Goal: Information Seeking & Learning: Learn about a topic

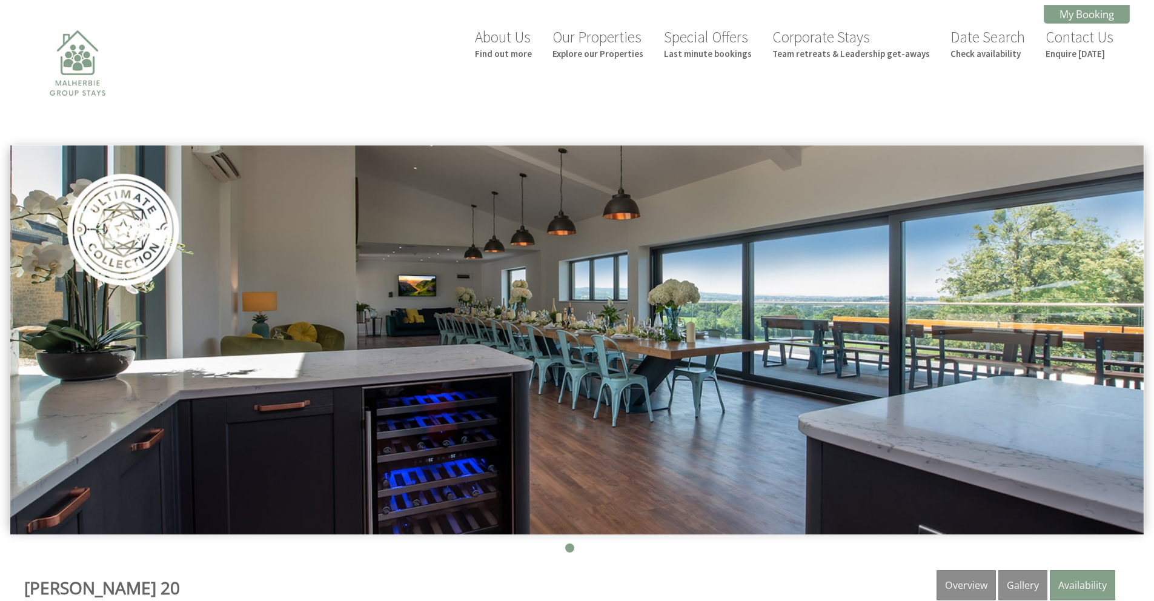
scroll to position [477, 0]
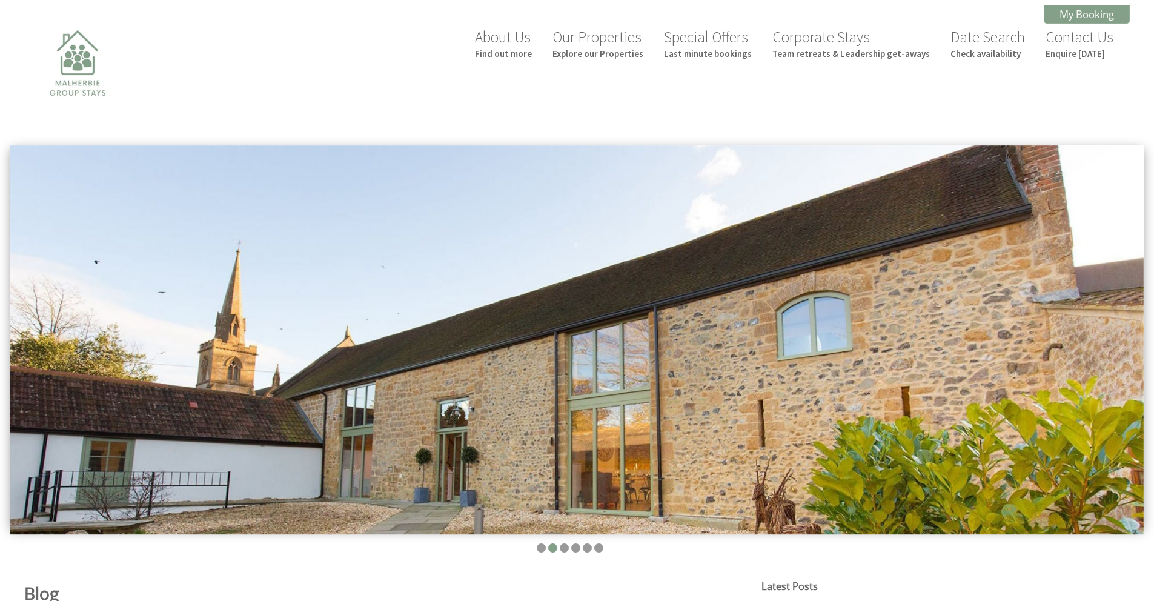
scroll to position [495, 0]
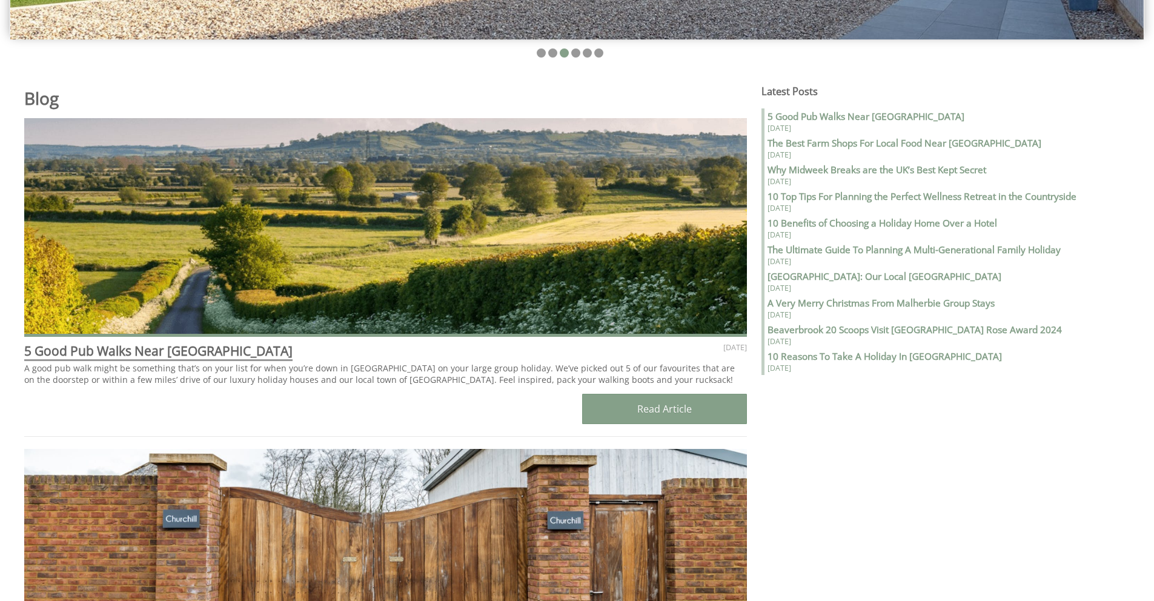
click at [84, 355] on span "5 Good Pub Walks Near Ilminster" at bounding box center [158, 350] width 268 height 17
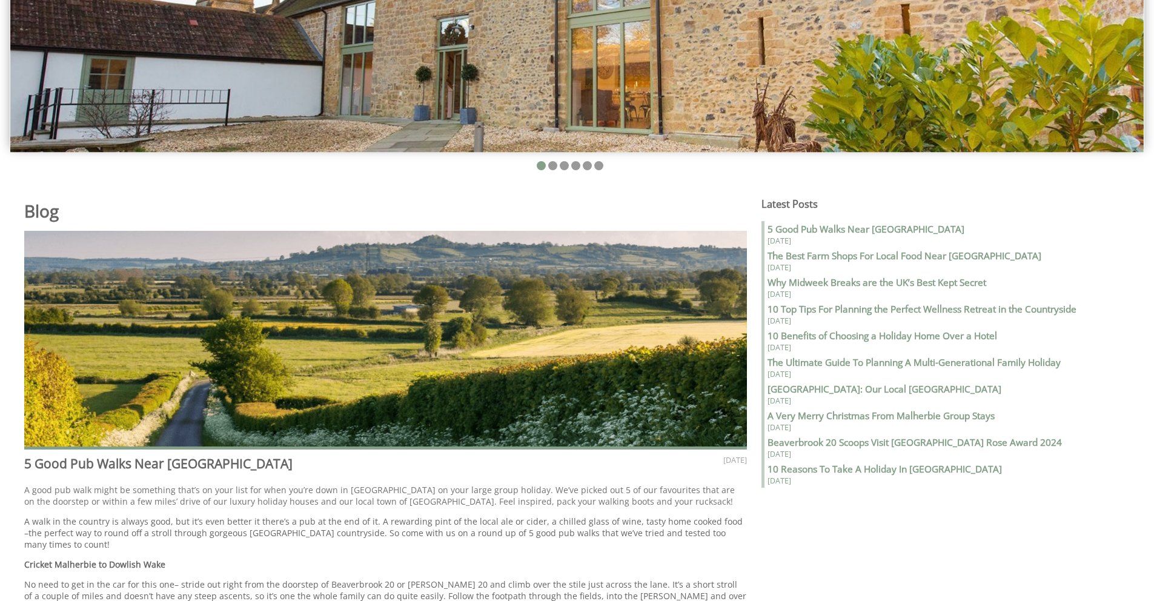
scroll to position [634, 0]
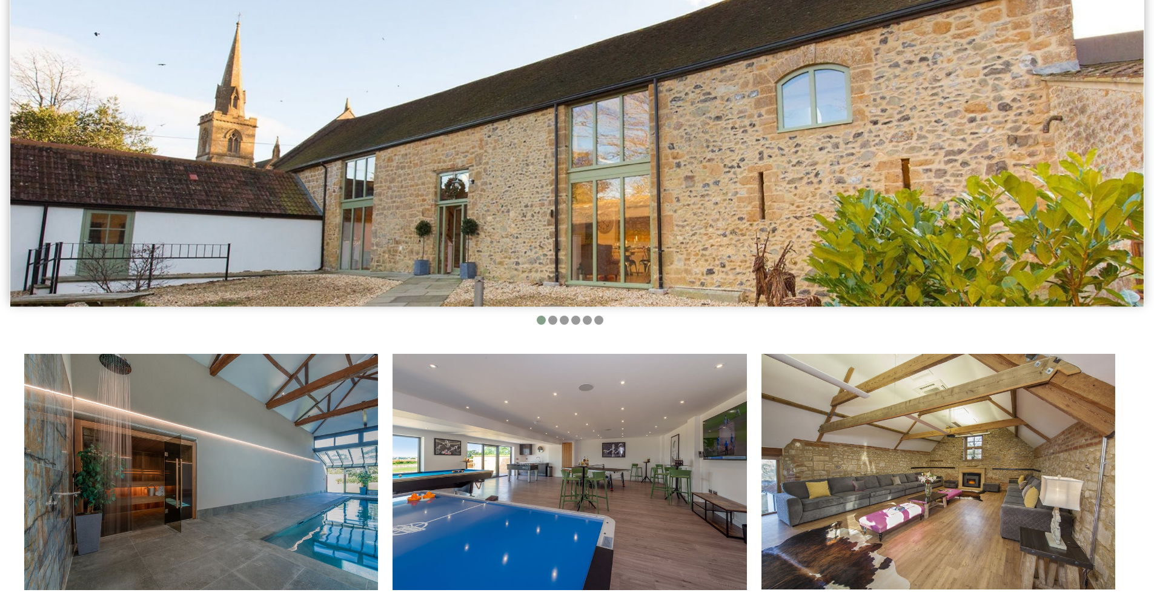
scroll to position [589, 0]
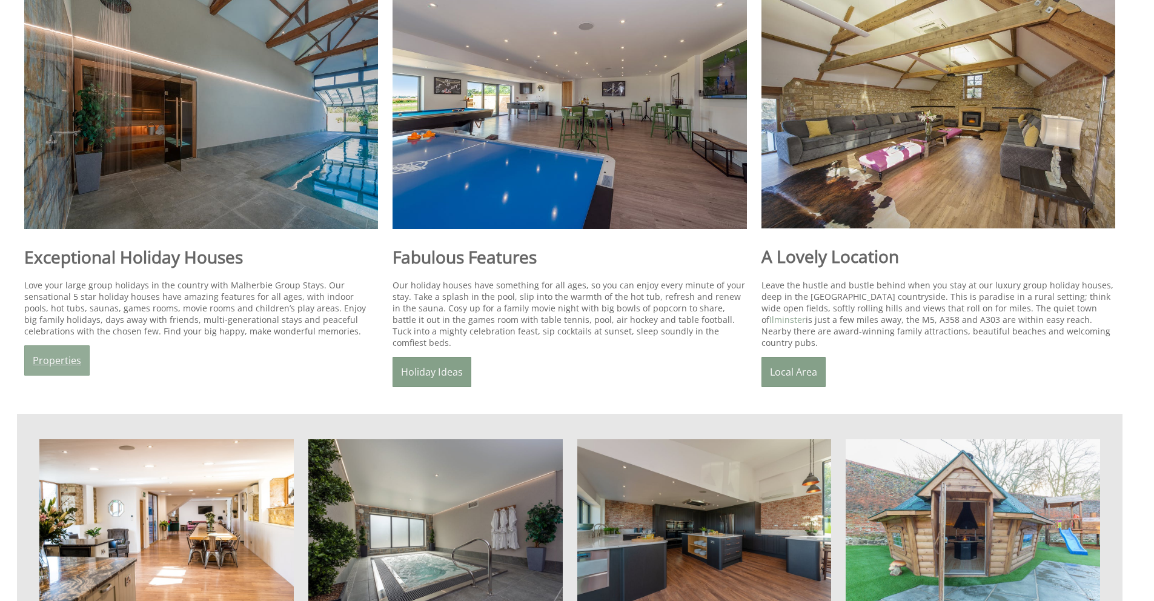
click at [41, 357] on link "Properties" at bounding box center [56, 360] width 65 height 30
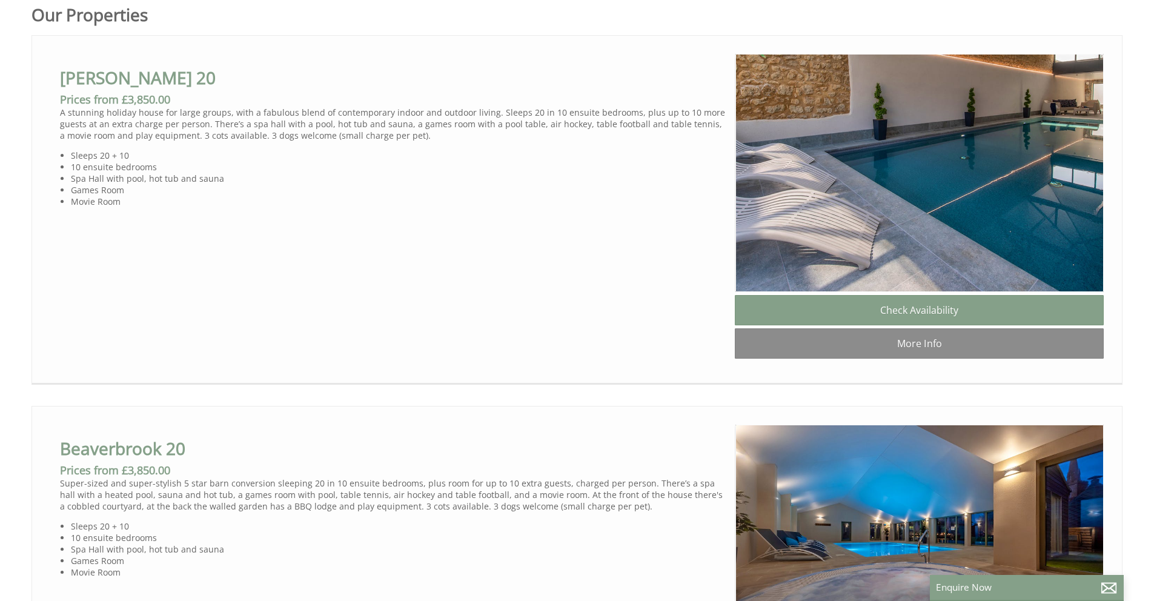
scroll to position [771, 0]
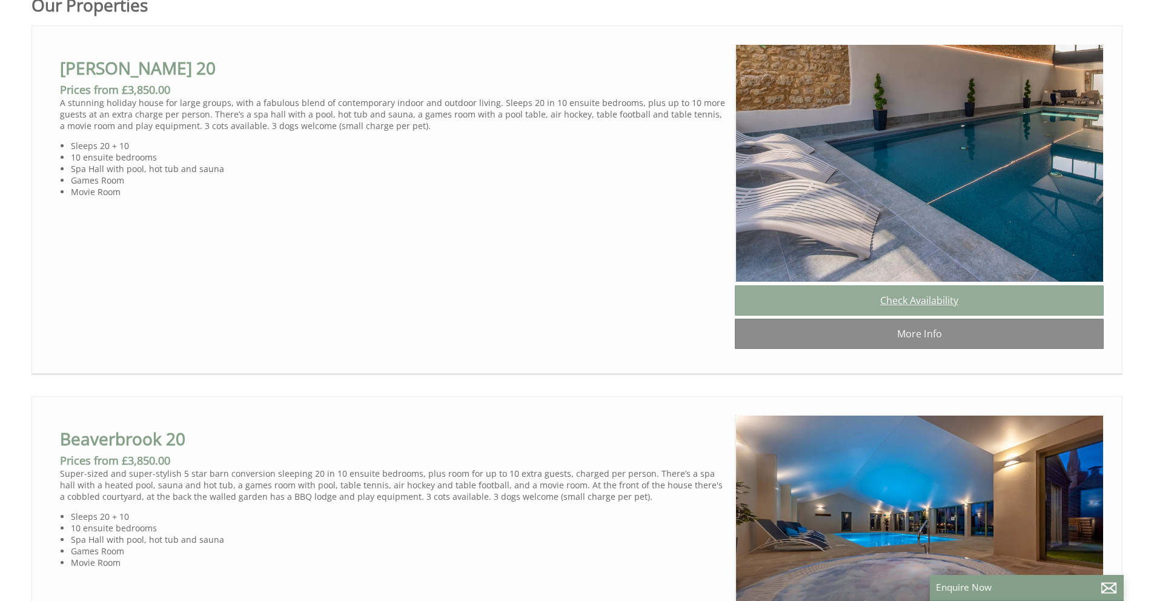
click at [920, 311] on link "Check Availability" at bounding box center [919, 300] width 369 height 30
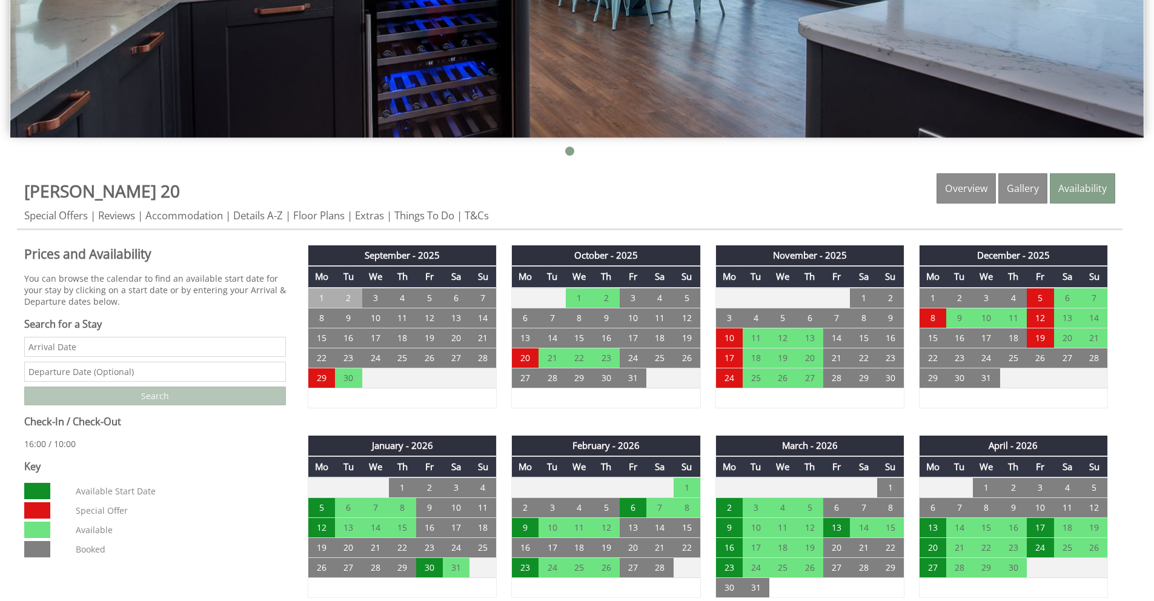
scroll to position [446, 0]
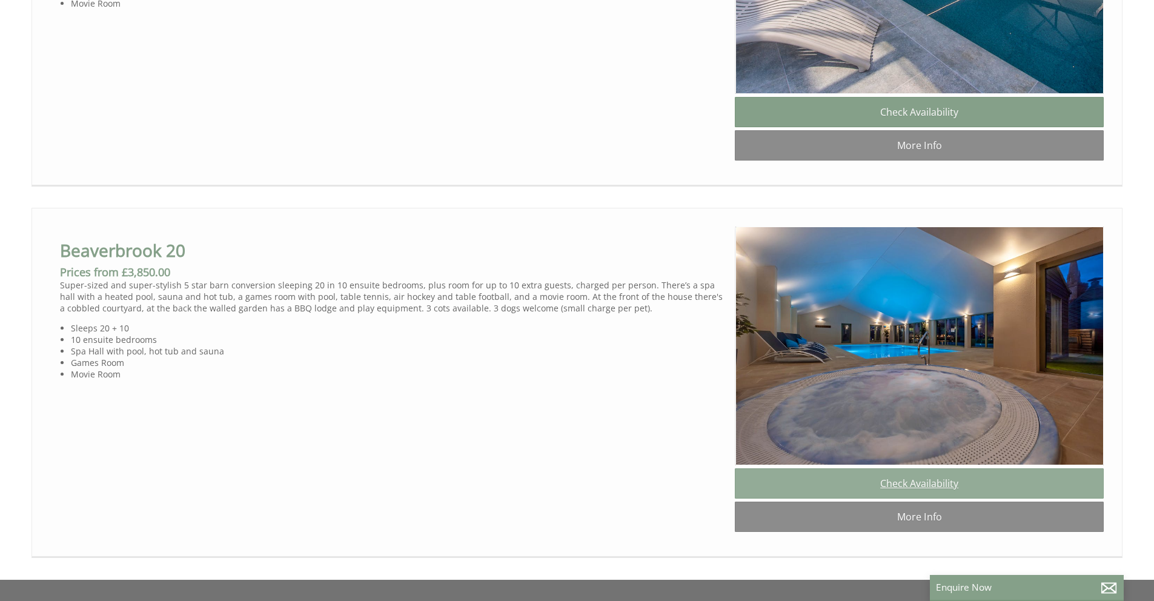
scroll to position [988, 0]
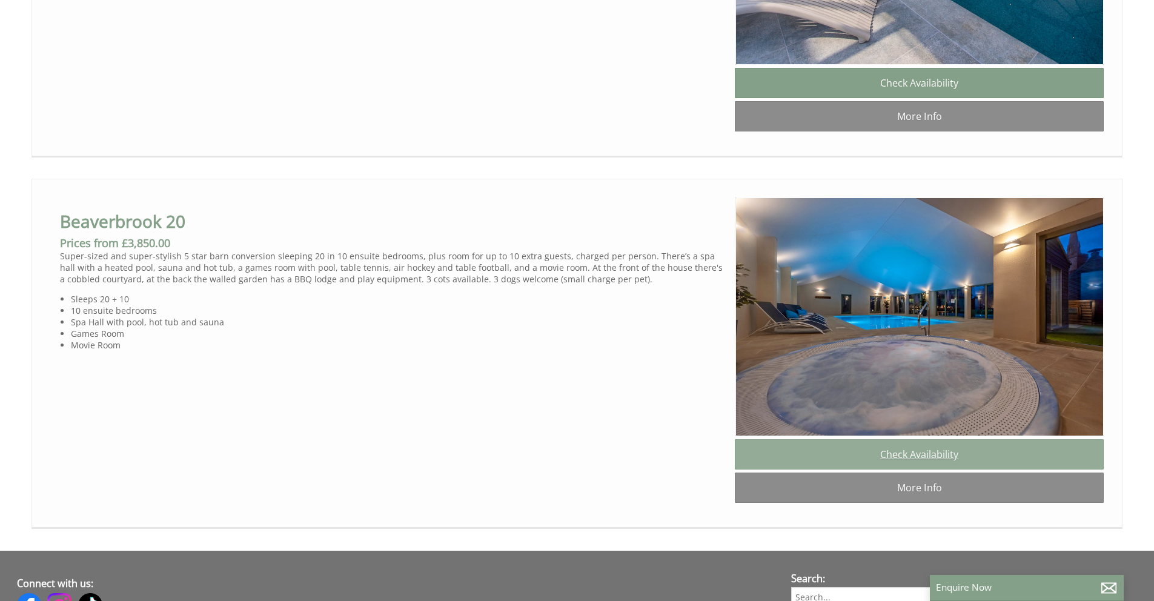
click at [855, 470] on link "Check Availability" at bounding box center [919, 454] width 369 height 30
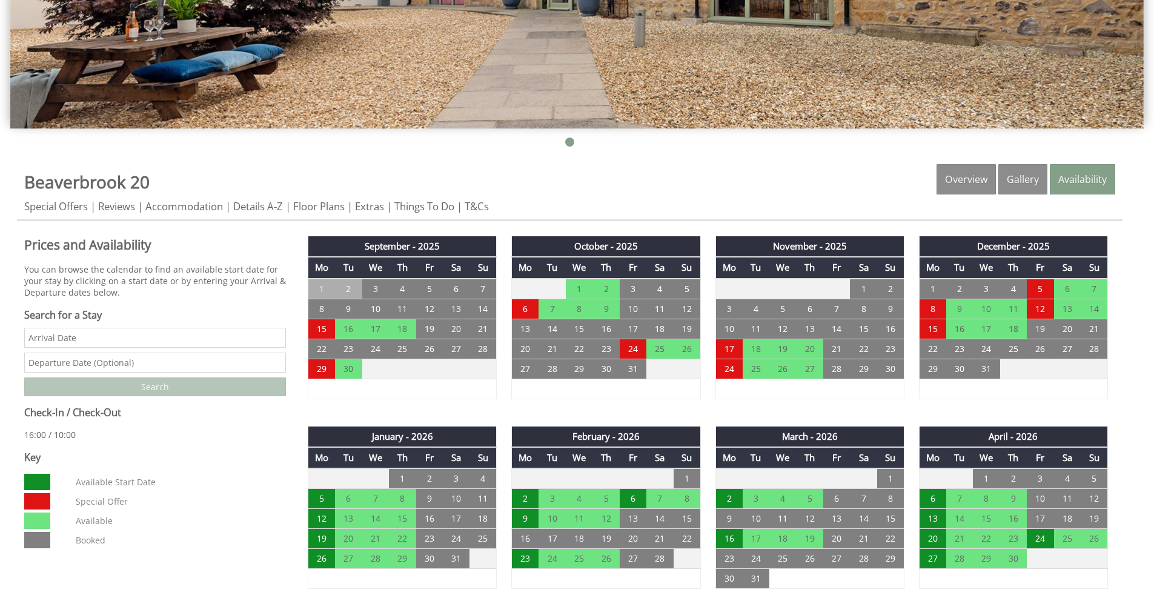
scroll to position [412, 0]
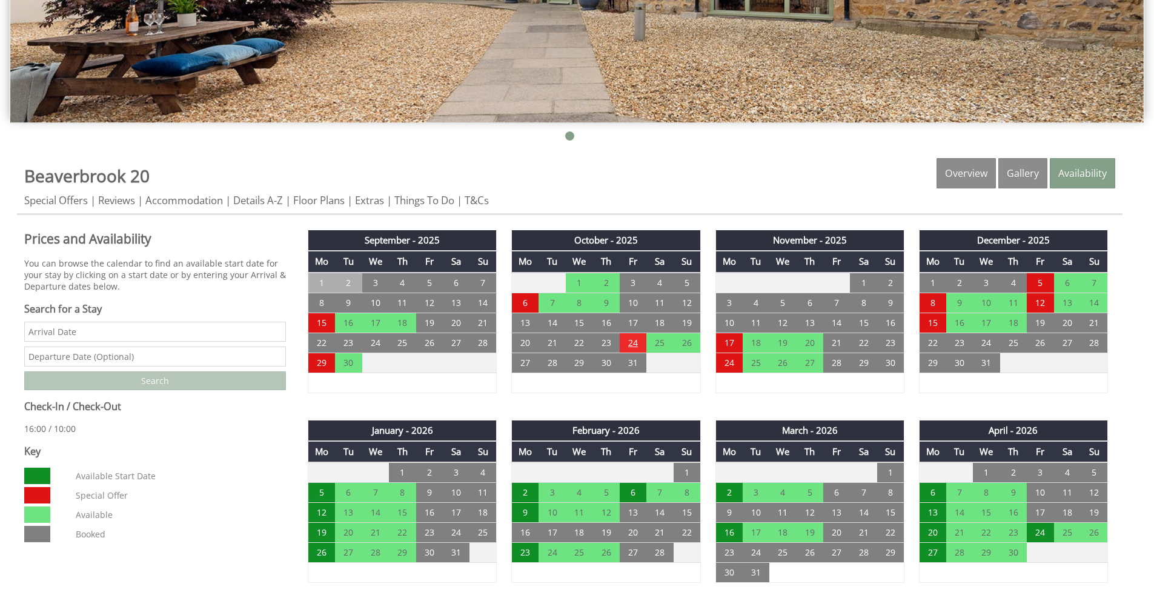
click at [625, 339] on td "24" at bounding box center [633, 343] width 27 height 20
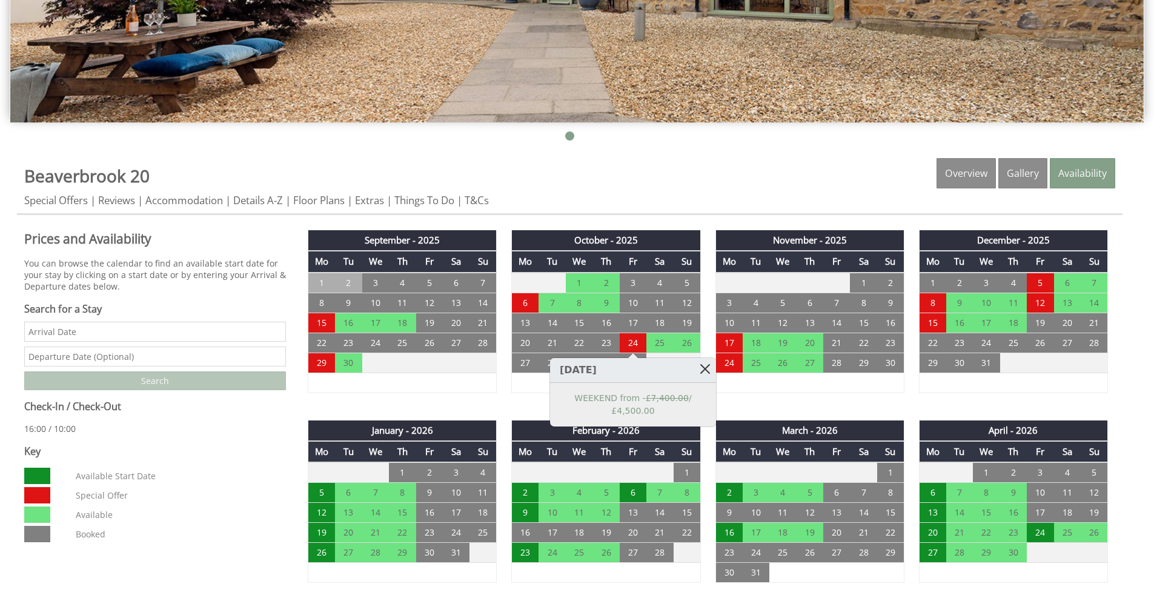
click at [706, 371] on link at bounding box center [705, 368] width 21 height 21
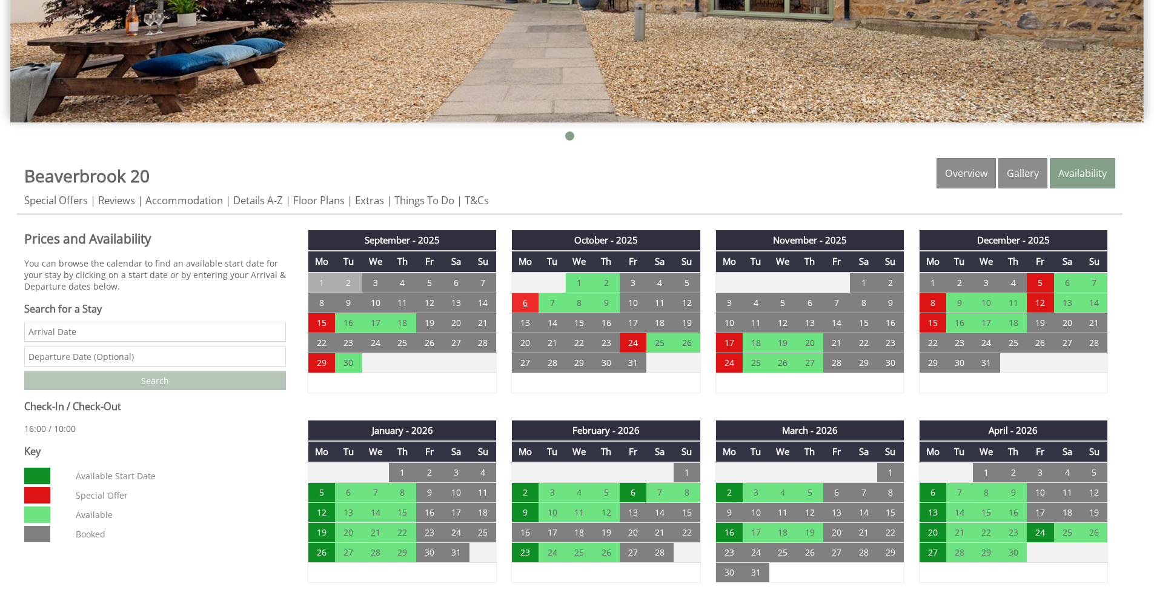
click at [528, 302] on td "6" at bounding box center [525, 303] width 27 height 20
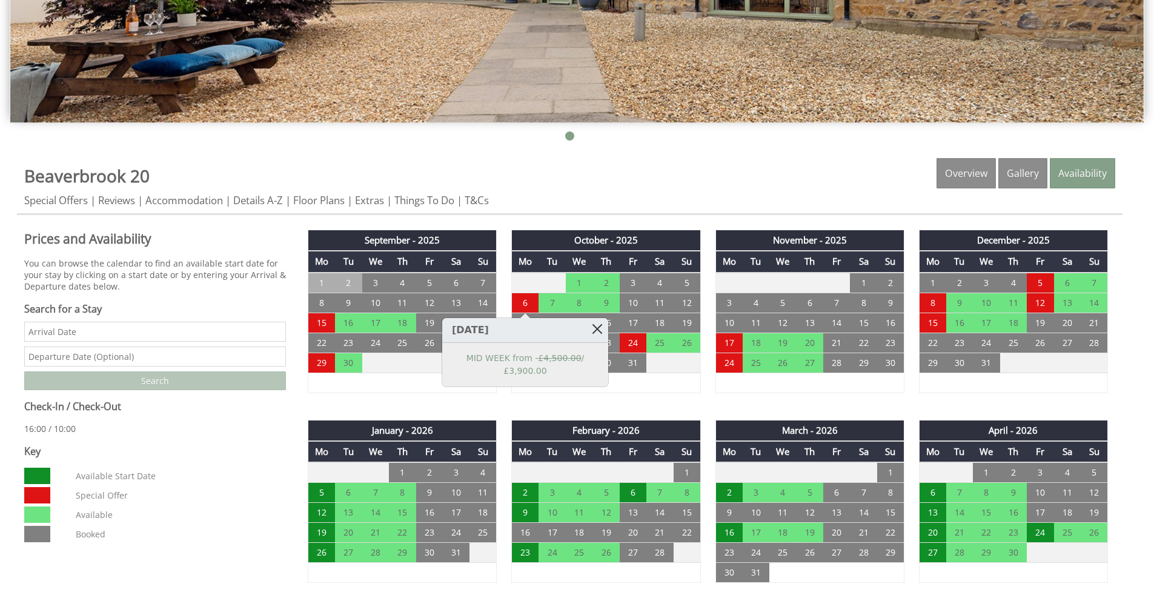
click at [598, 331] on link at bounding box center [597, 328] width 21 height 21
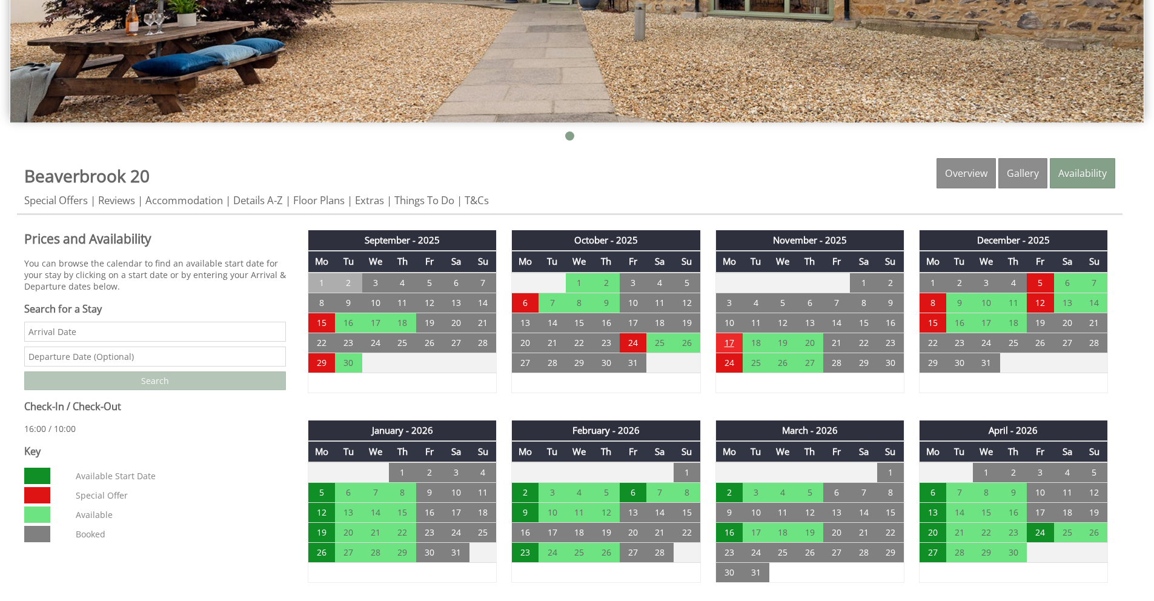
click at [734, 341] on td "17" at bounding box center [729, 343] width 27 height 20
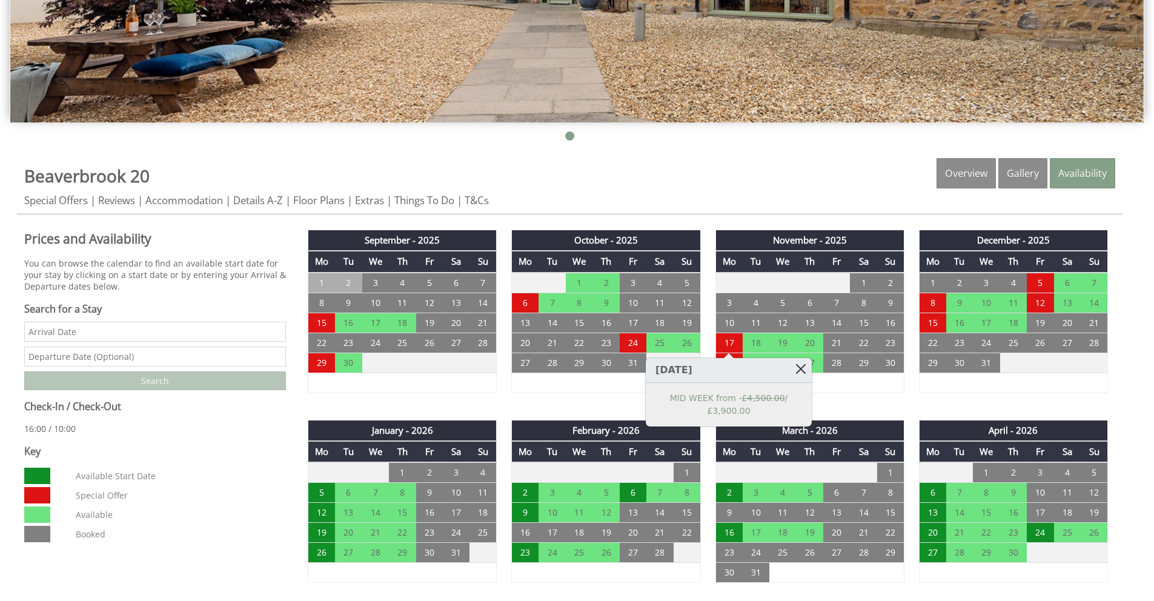
click at [803, 371] on link at bounding box center [801, 368] width 21 height 21
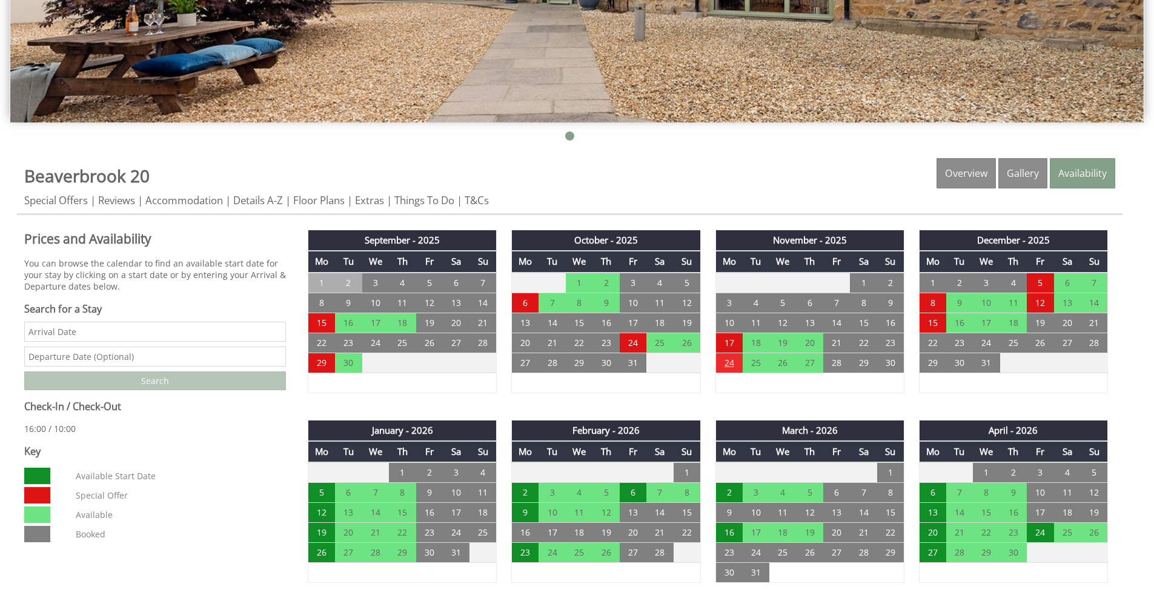
click at [737, 362] on td "24" at bounding box center [729, 363] width 27 height 20
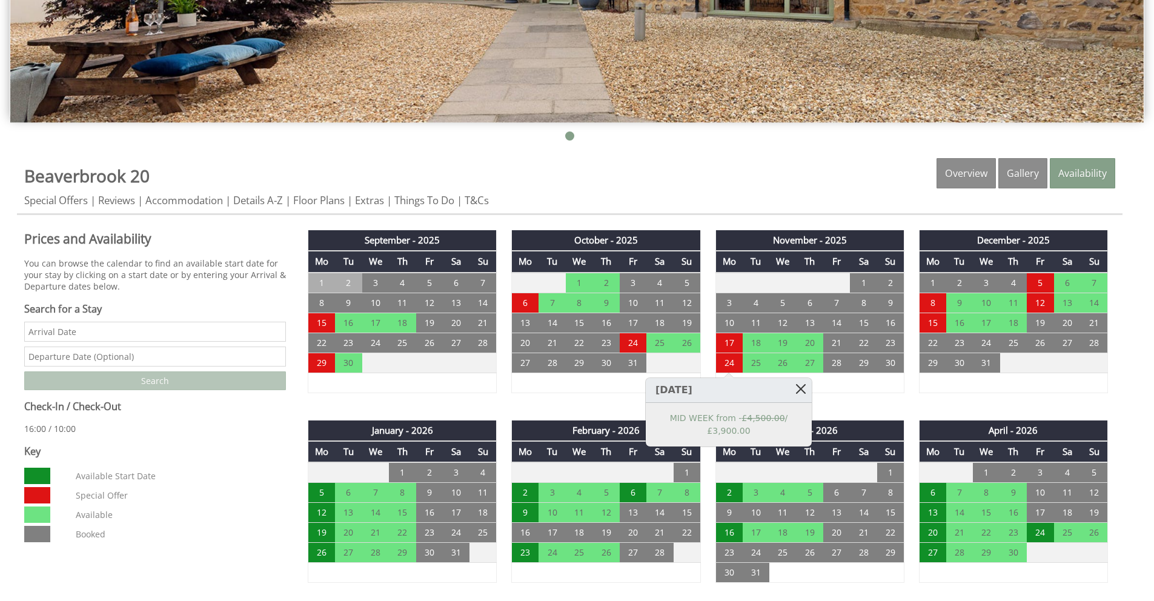
click at [802, 386] on link at bounding box center [801, 388] width 21 height 21
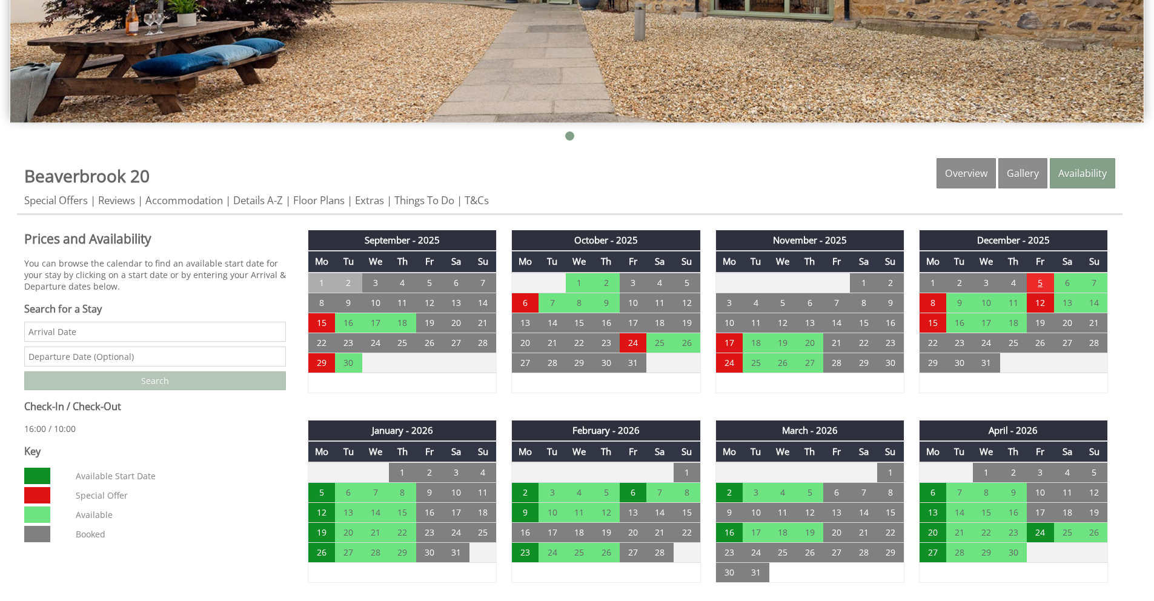
click at [1038, 290] on td "5" at bounding box center [1040, 283] width 27 height 21
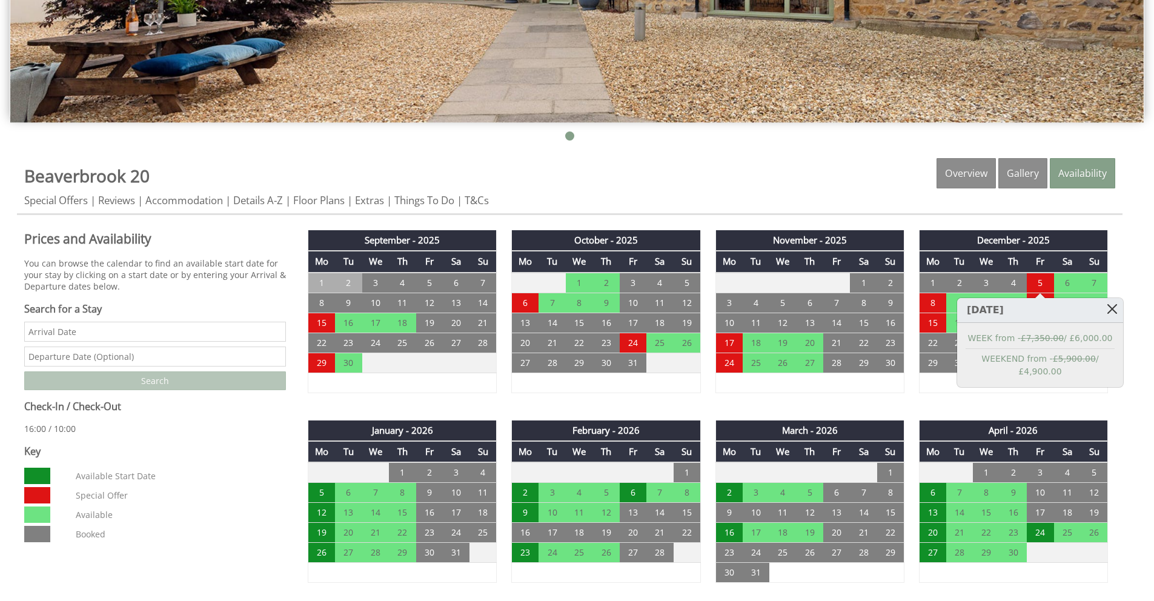
click at [1106, 308] on link at bounding box center [1112, 308] width 21 height 21
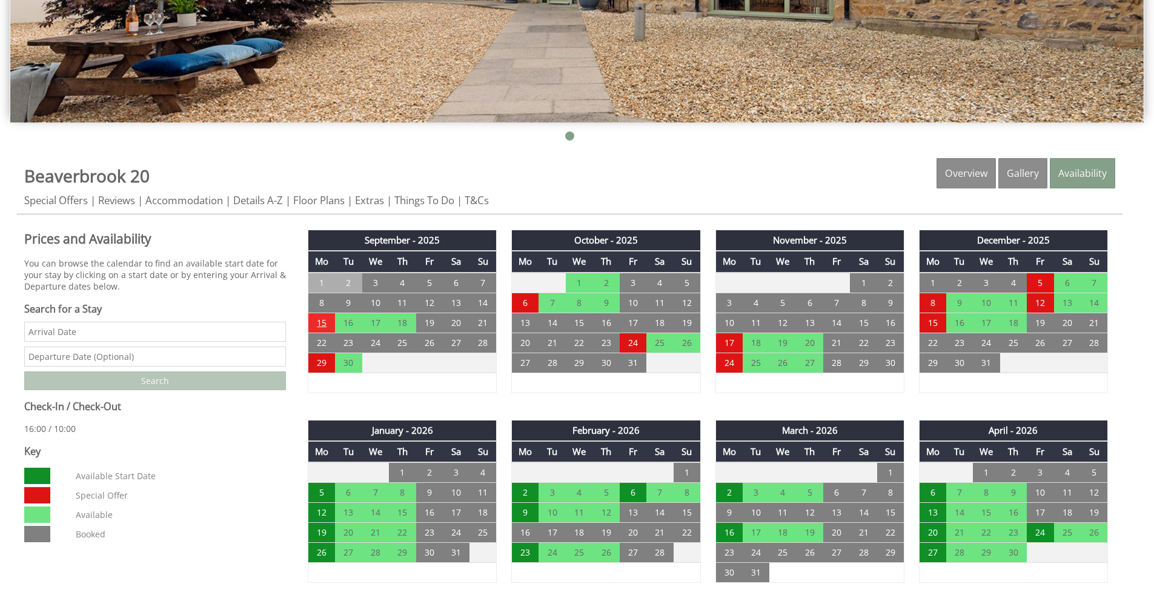
click at [327, 327] on td "15" at bounding box center [321, 323] width 27 height 20
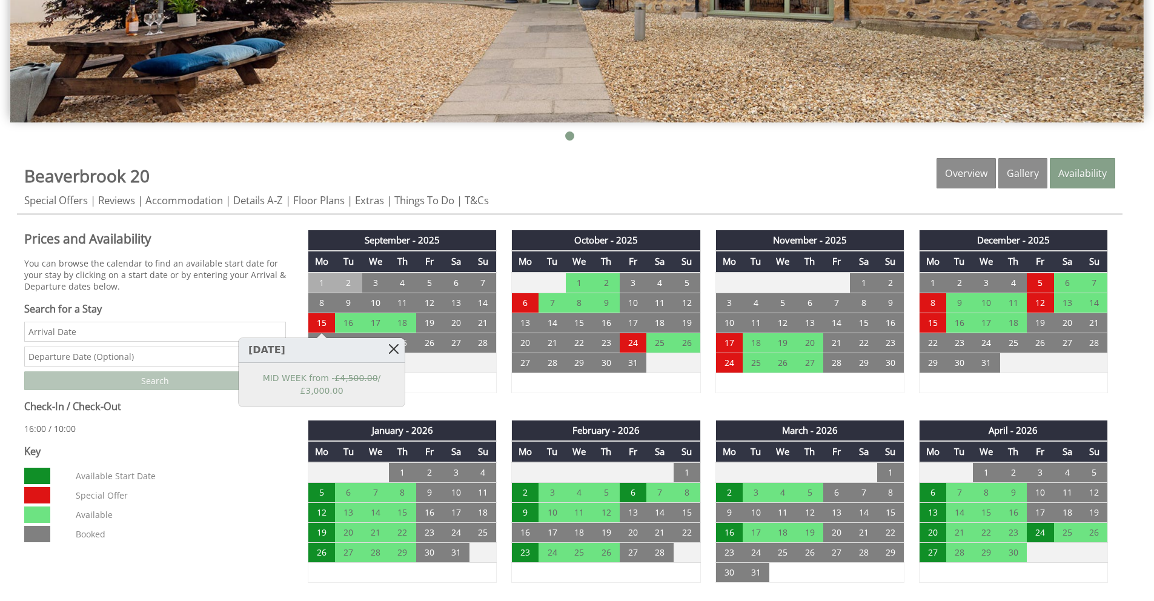
click at [394, 348] on link at bounding box center [393, 348] width 21 height 21
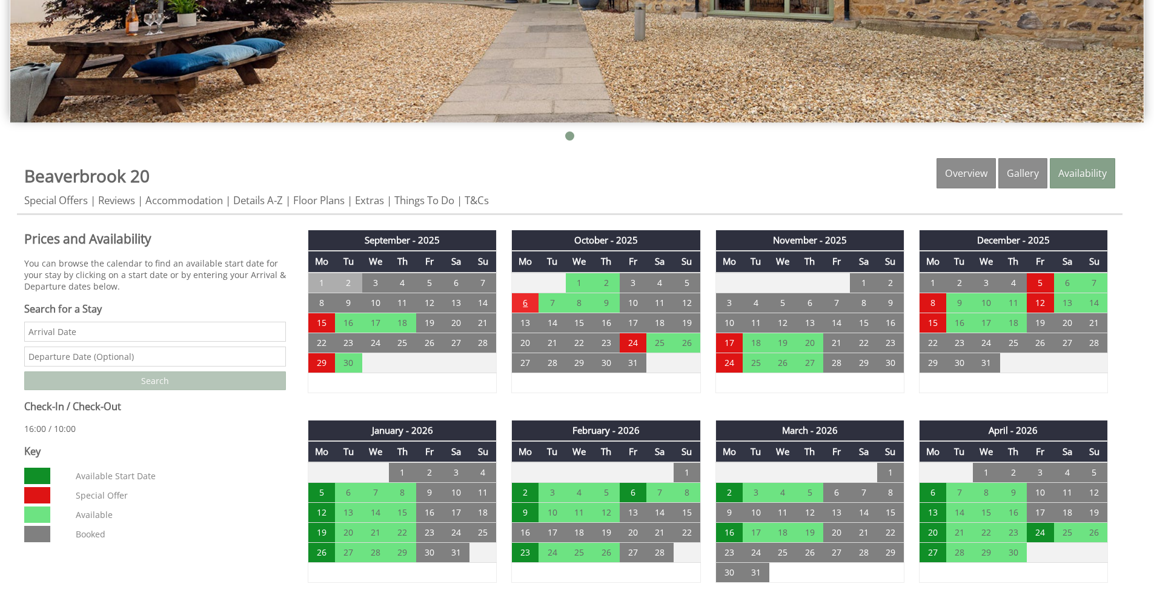
click at [533, 307] on td "6" at bounding box center [525, 303] width 27 height 20
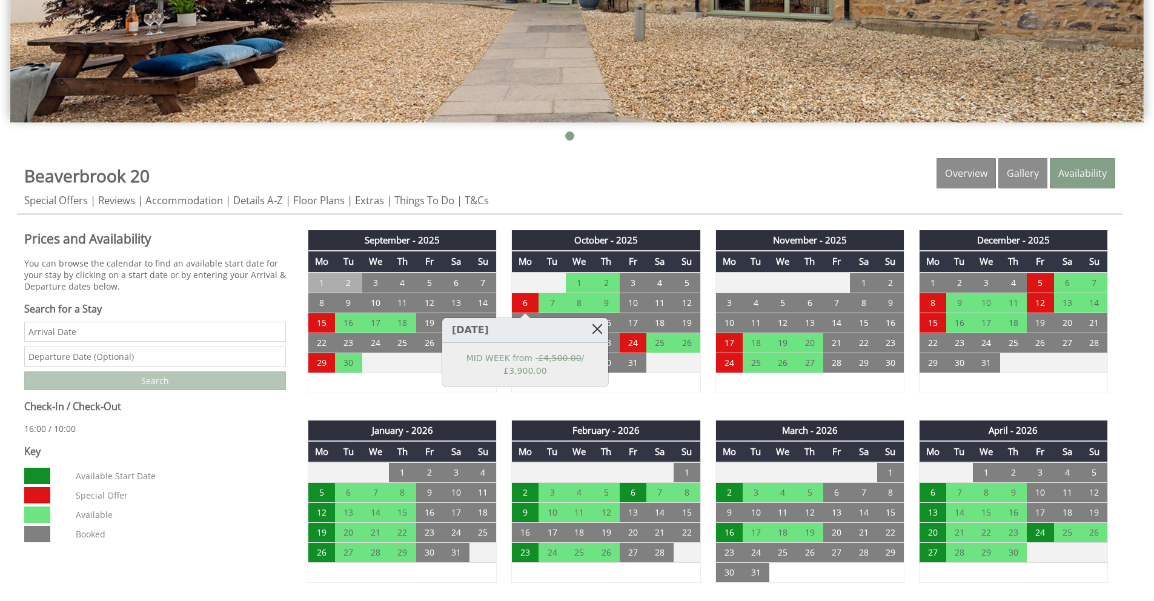
click at [596, 330] on link at bounding box center [597, 328] width 21 height 21
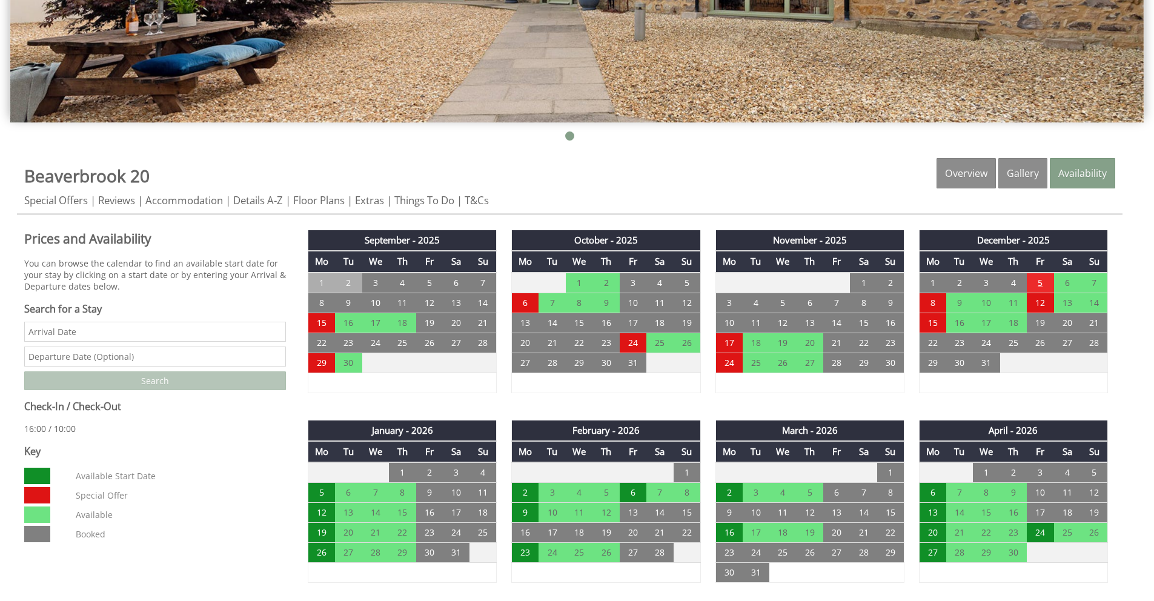
click at [1043, 284] on td "5" at bounding box center [1040, 283] width 27 height 21
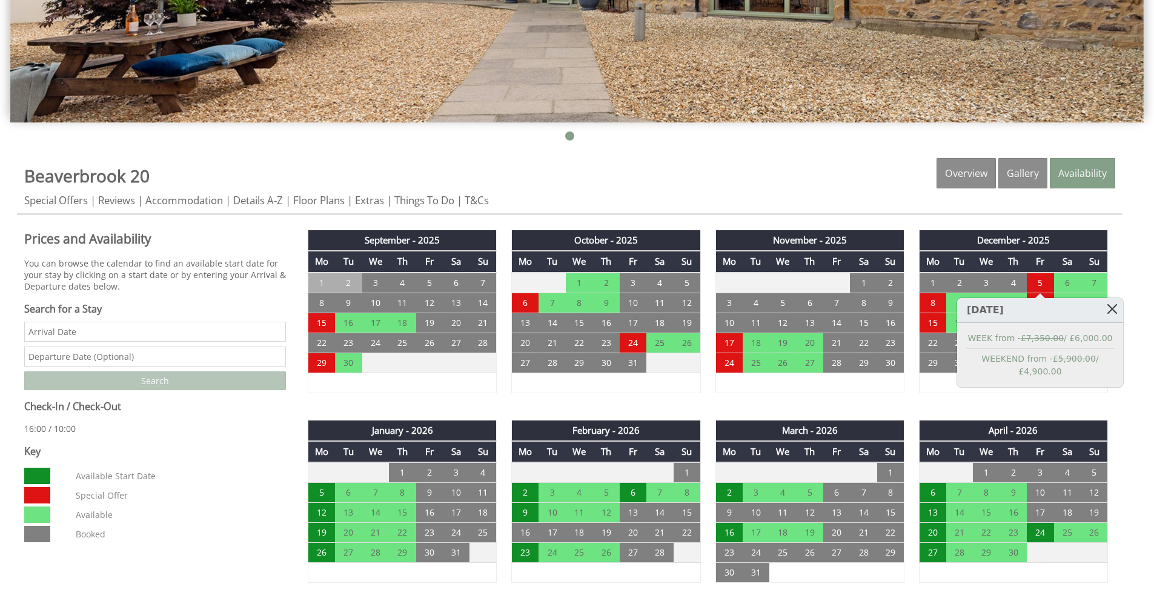
click at [1108, 313] on link at bounding box center [1112, 308] width 21 height 21
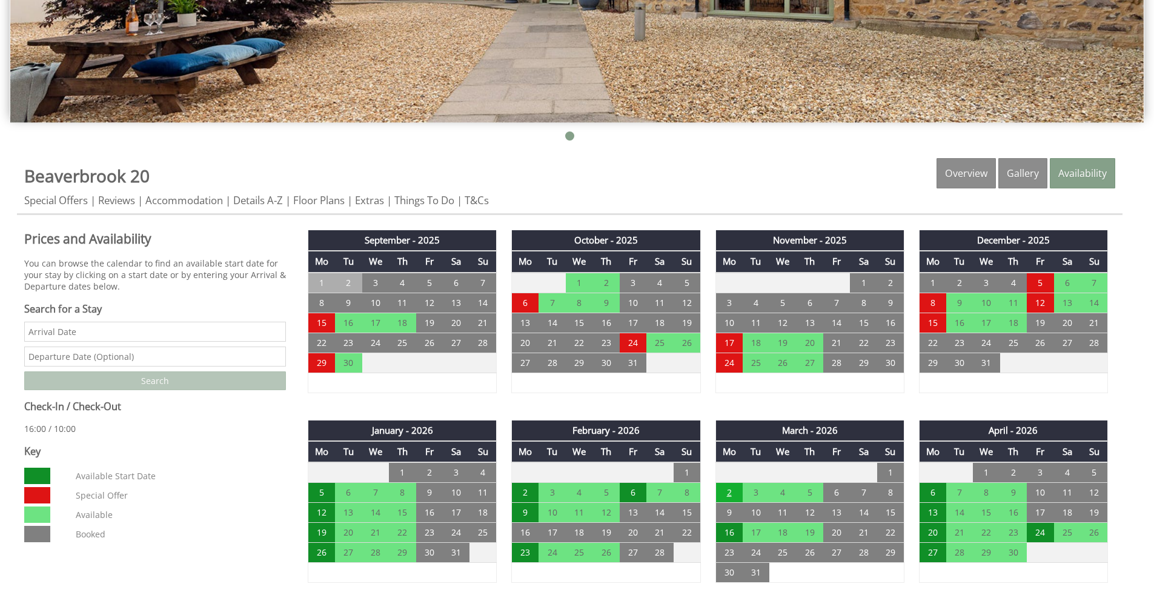
click at [731, 493] on td "2" at bounding box center [729, 493] width 27 height 20
click at [791, 516] on link at bounding box center [789, 518] width 21 height 21
click at [1041, 305] on td "12" at bounding box center [1040, 303] width 27 height 20
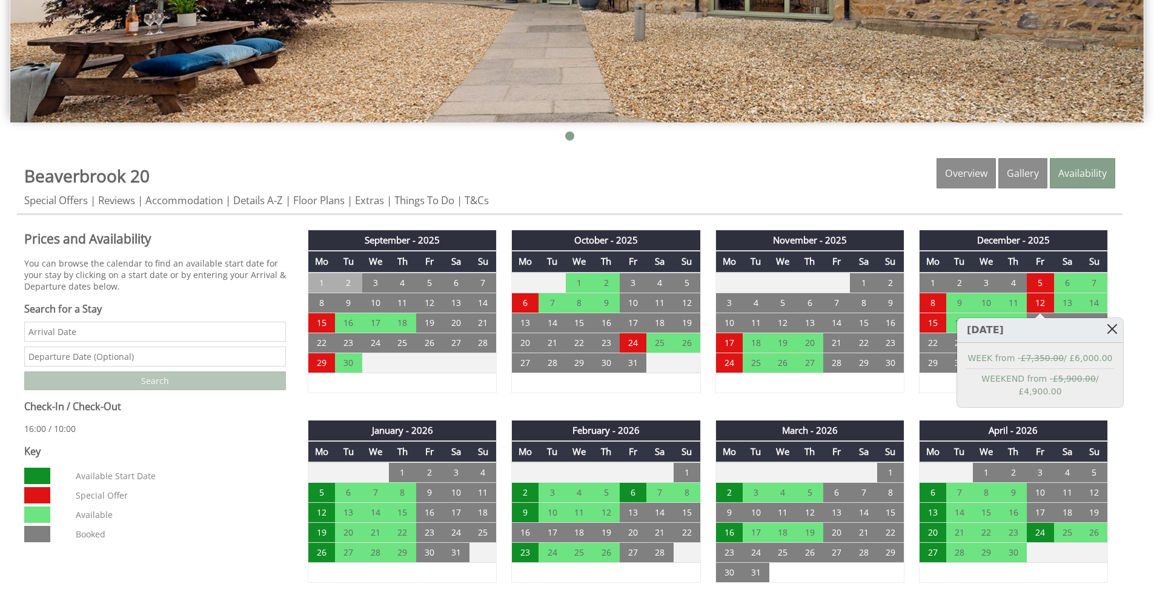
click at [1107, 331] on link at bounding box center [1112, 328] width 21 height 21
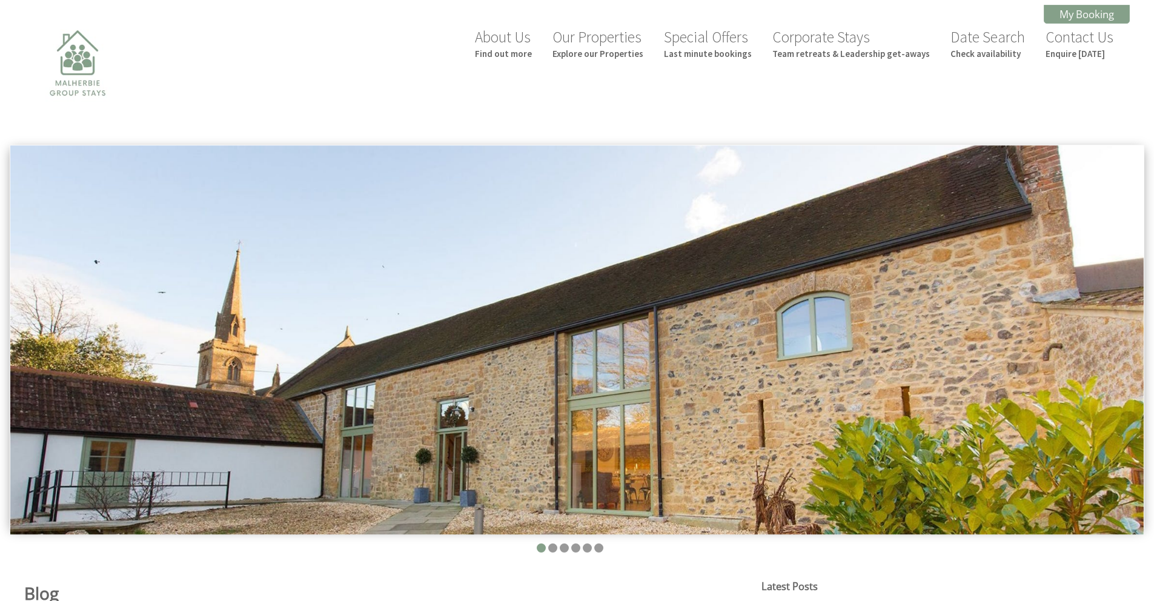
scroll to position [634, 0]
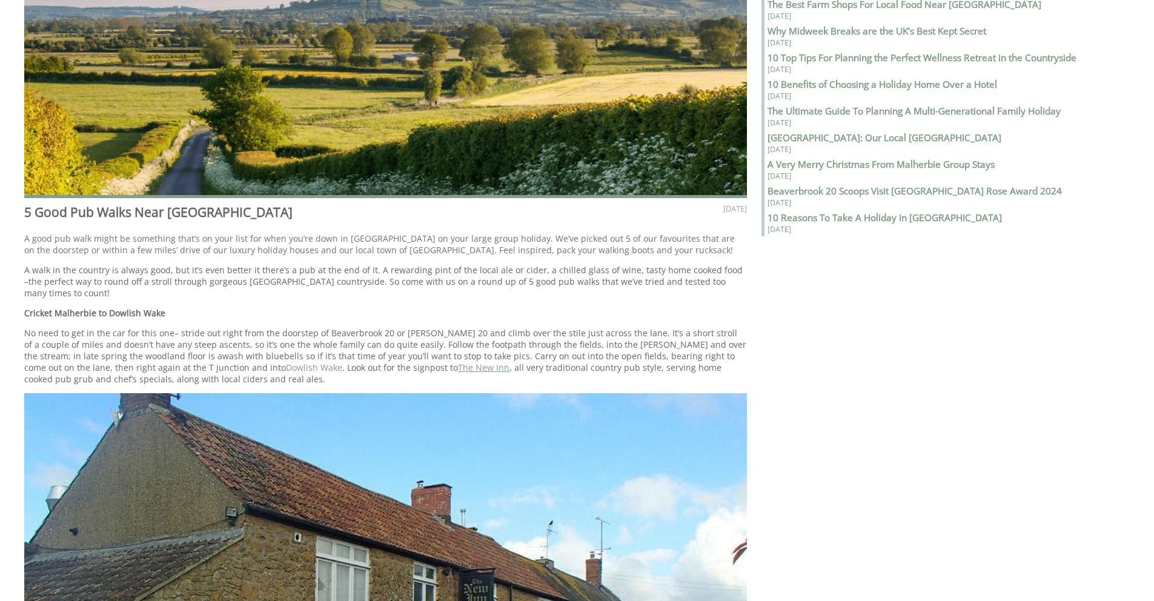
click at [458, 362] on link "The New Inn" at bounding box center [483, 368] width 51 height 12
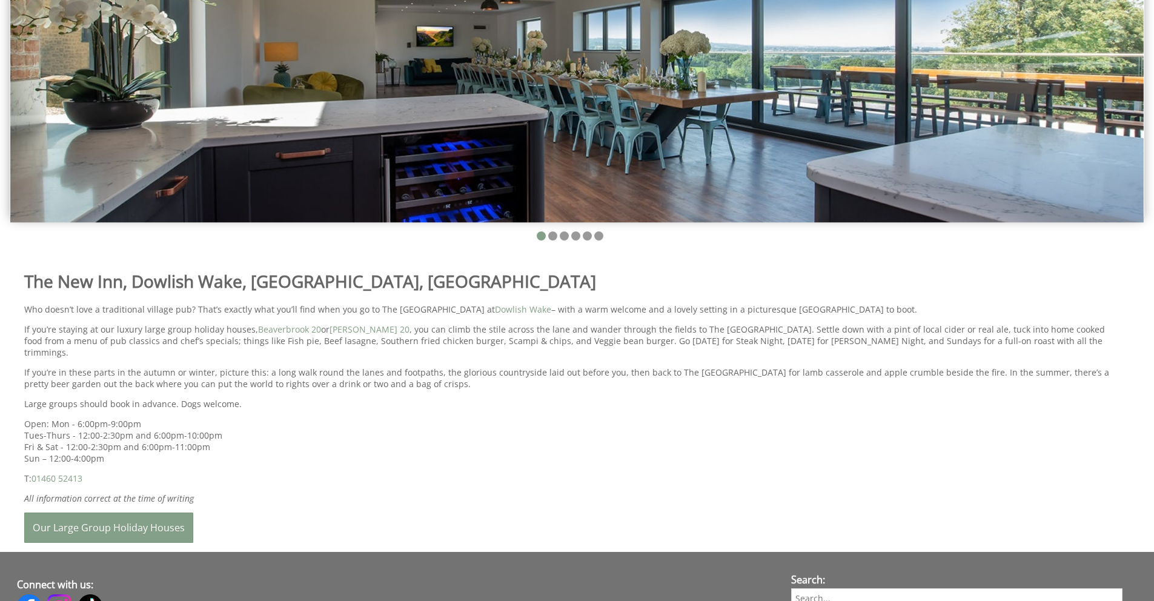
scroll to position [181, 0]
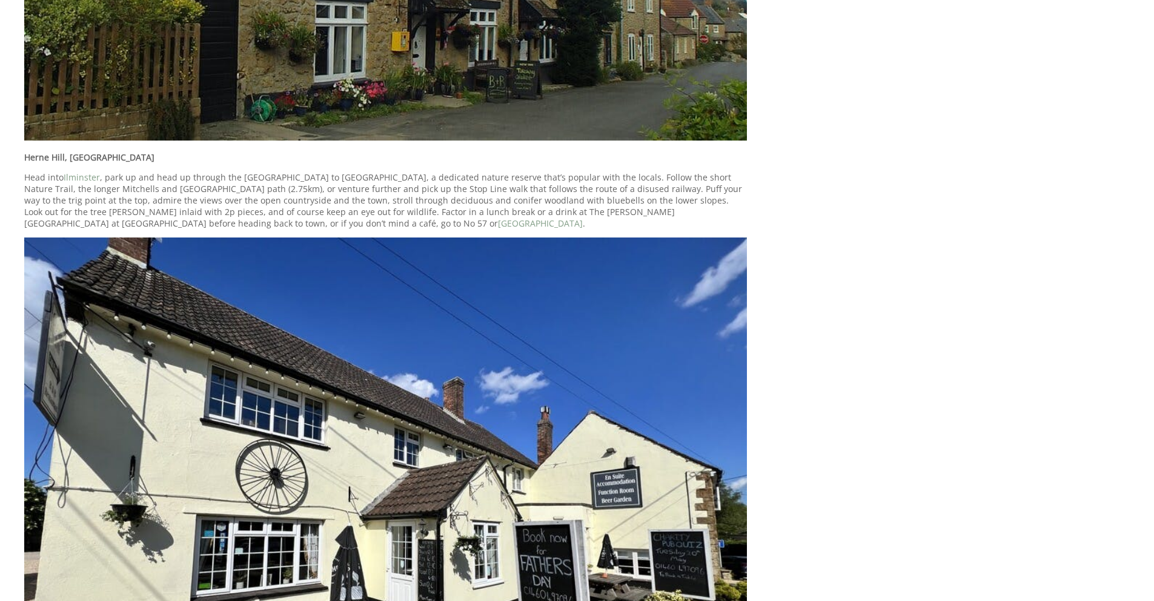
scroll to position [1704, 0]
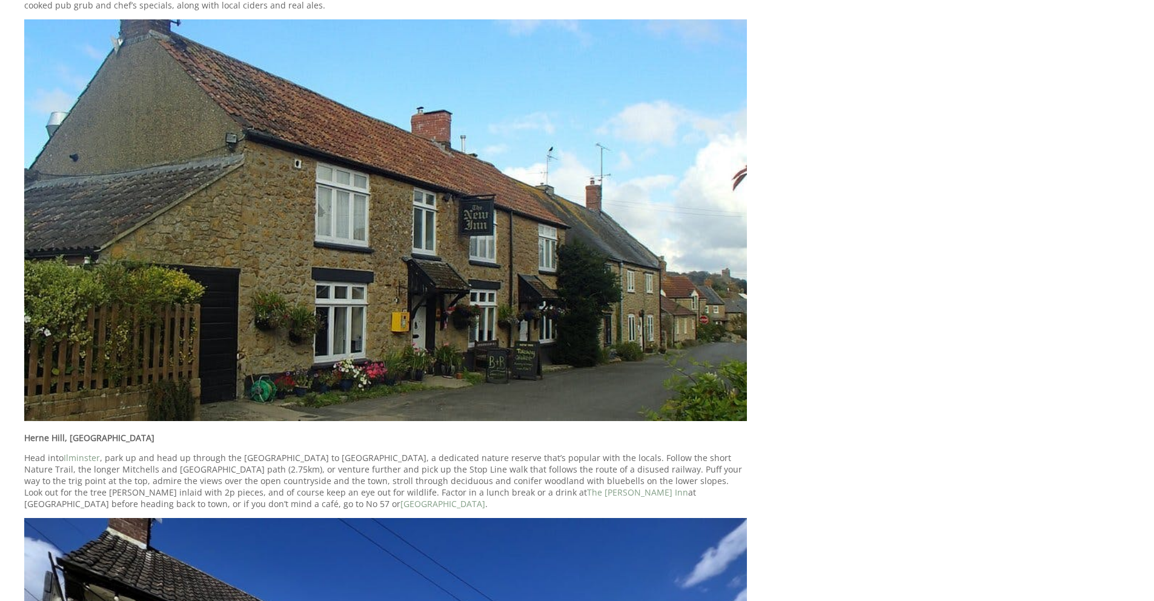
scroll to position [1008, 0]
click at [587, 486] on link "The George Inn" at bounding box center [637, 492] width 101 height 12
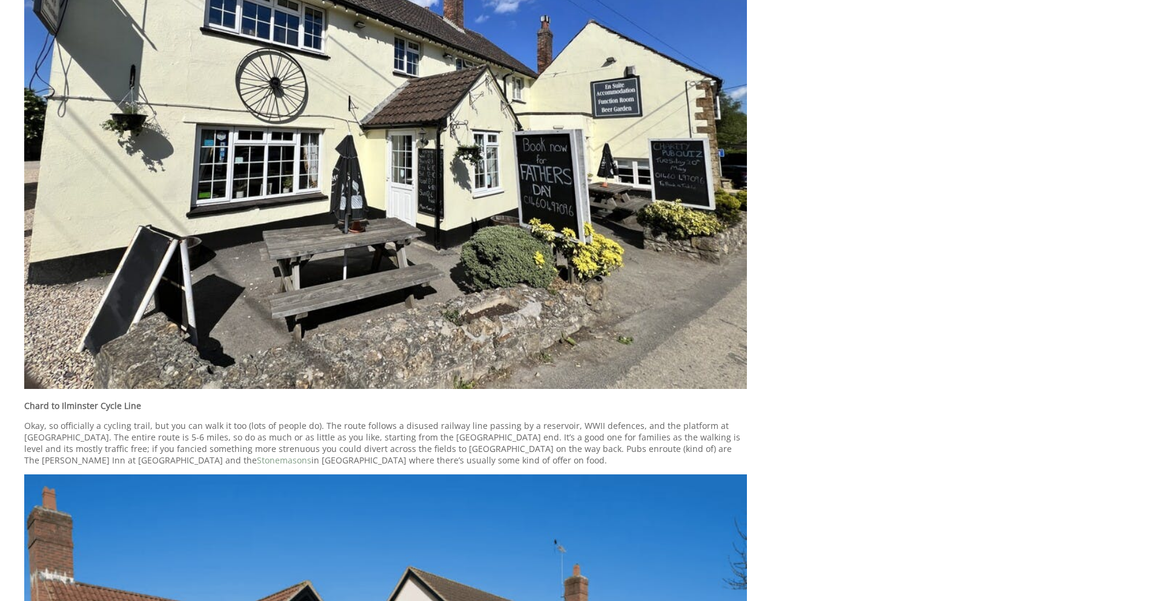
scroll to position [1684, 0]
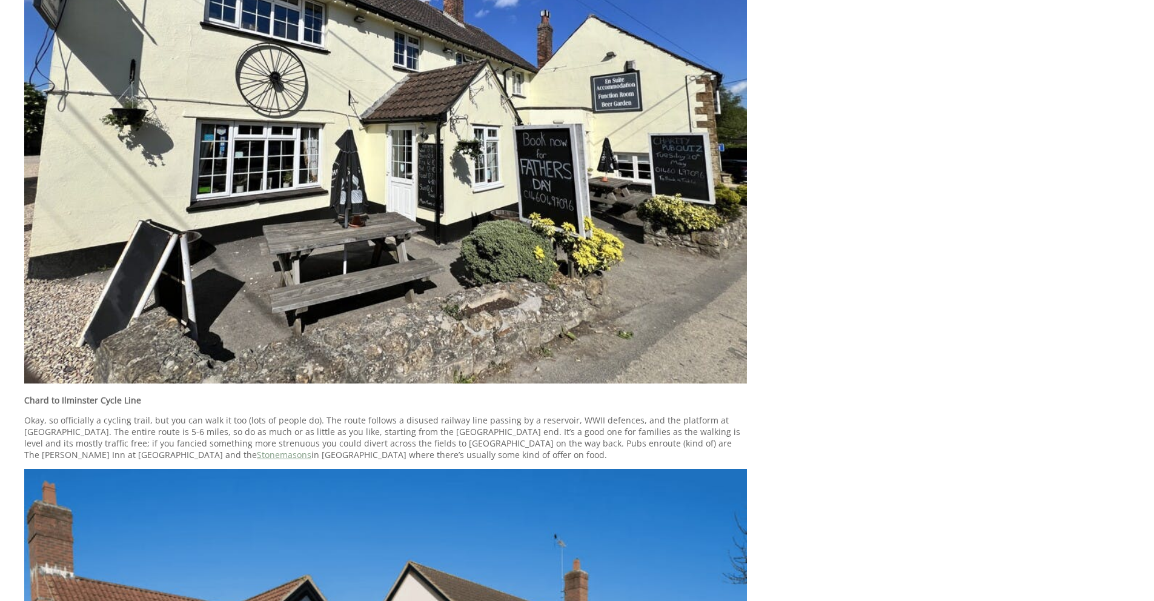
click at [311, 449] on link "Stonemasons" at bounding box center [284, 455] width 55 height 12
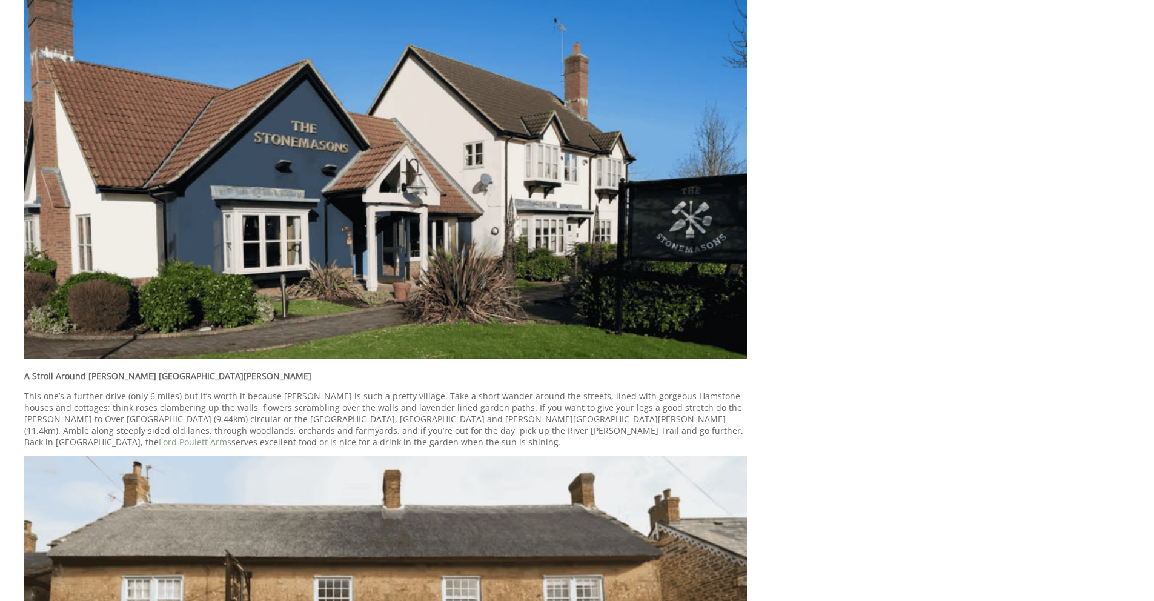
scroll to position [2411, 0]
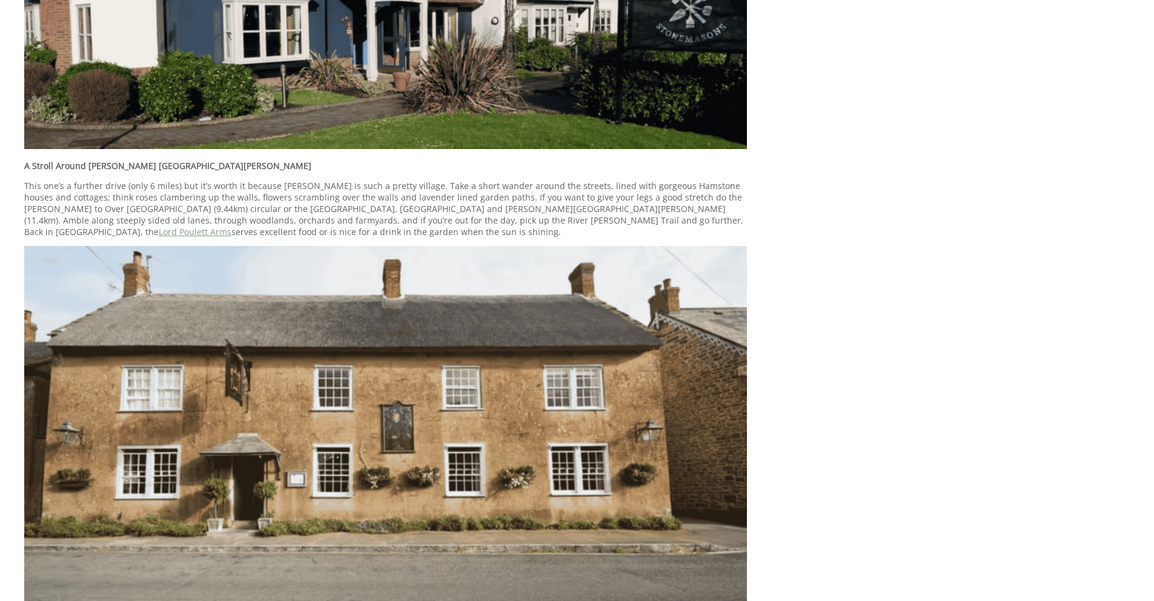
click at [231, 226] on link "Lord Poulett Arms" at bounding box center [195, 232] width 73 height 12
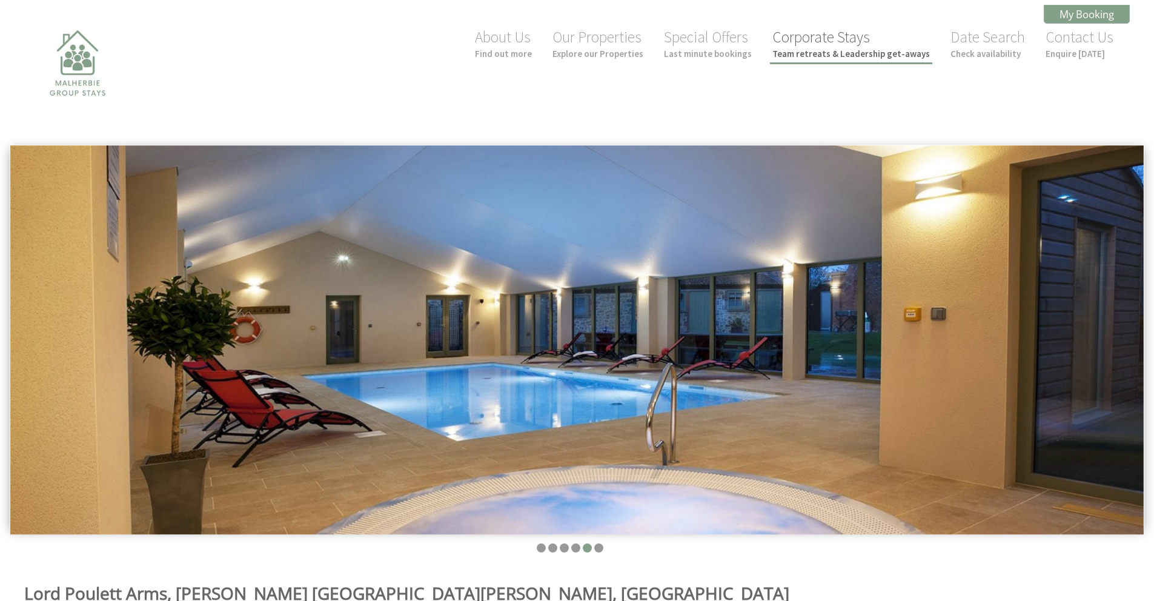
click at [825, 27] on link "Corporate Stays Team retreats & Leadership get-aways" at bounding box center [851, 43] width 158 height 32
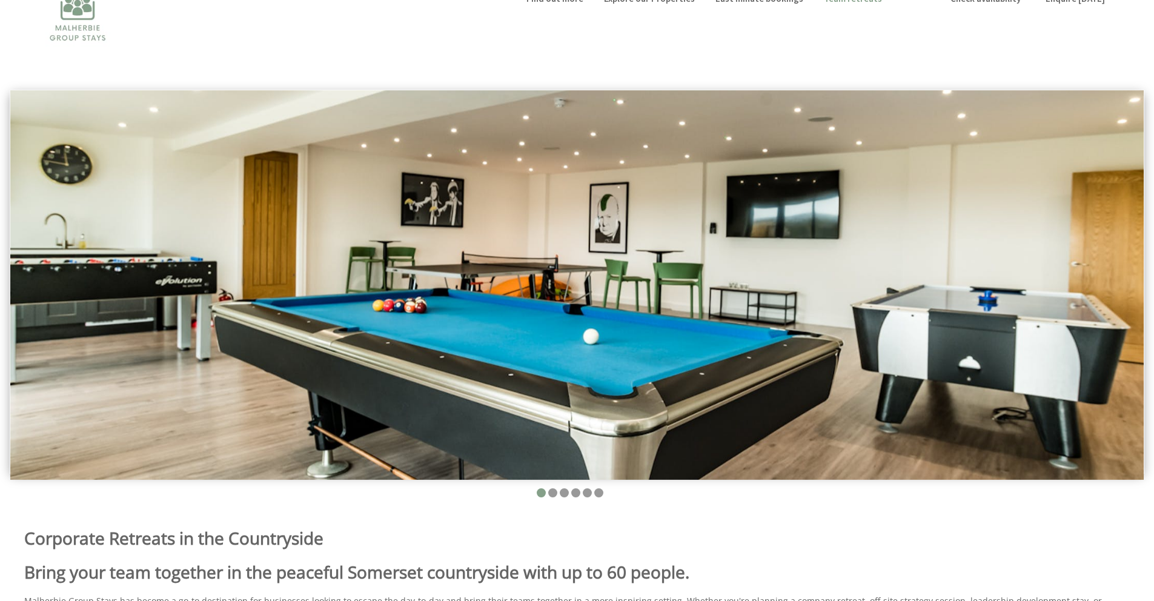
scroll to position [116, 0]
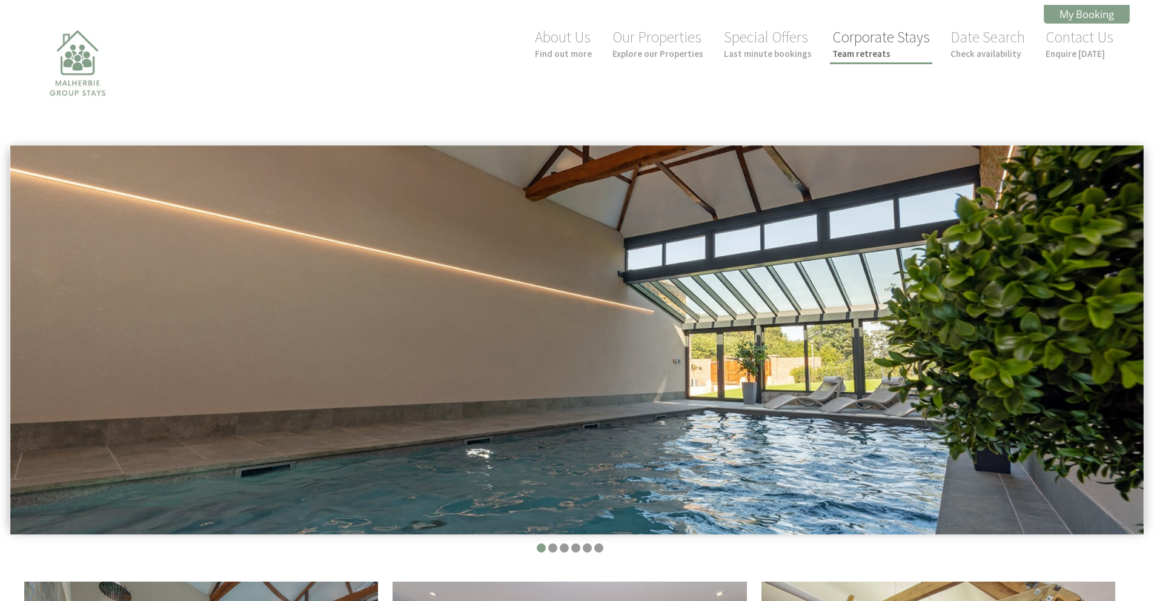
click at [854, 48] on small "Team retreats" at bounding box center [881, 54] width 98 height 12
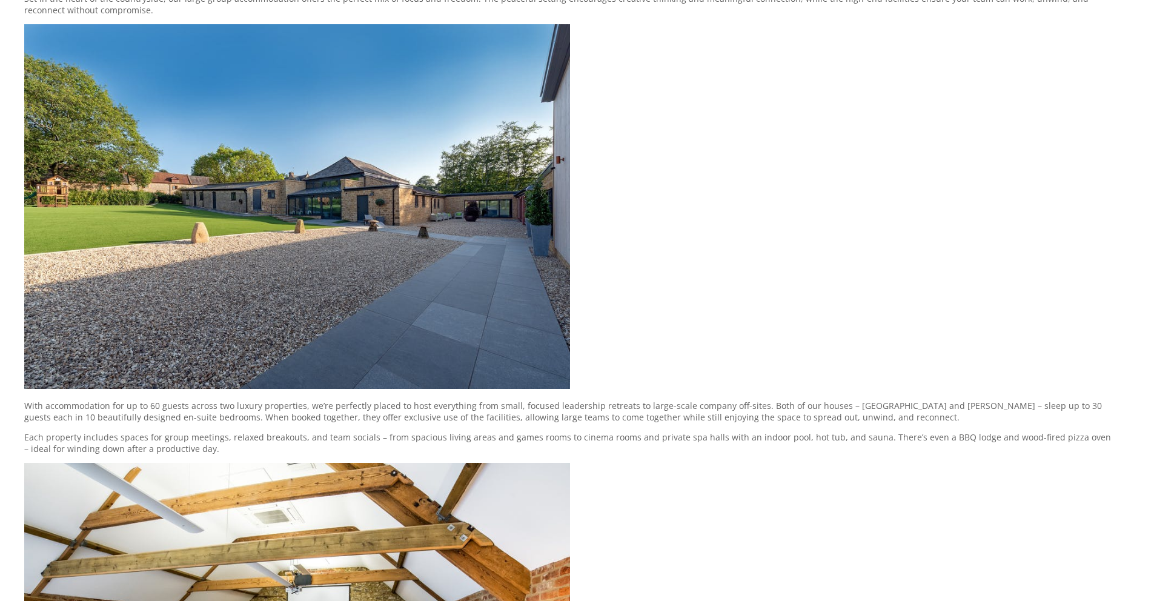
scroll to position [703, 0]
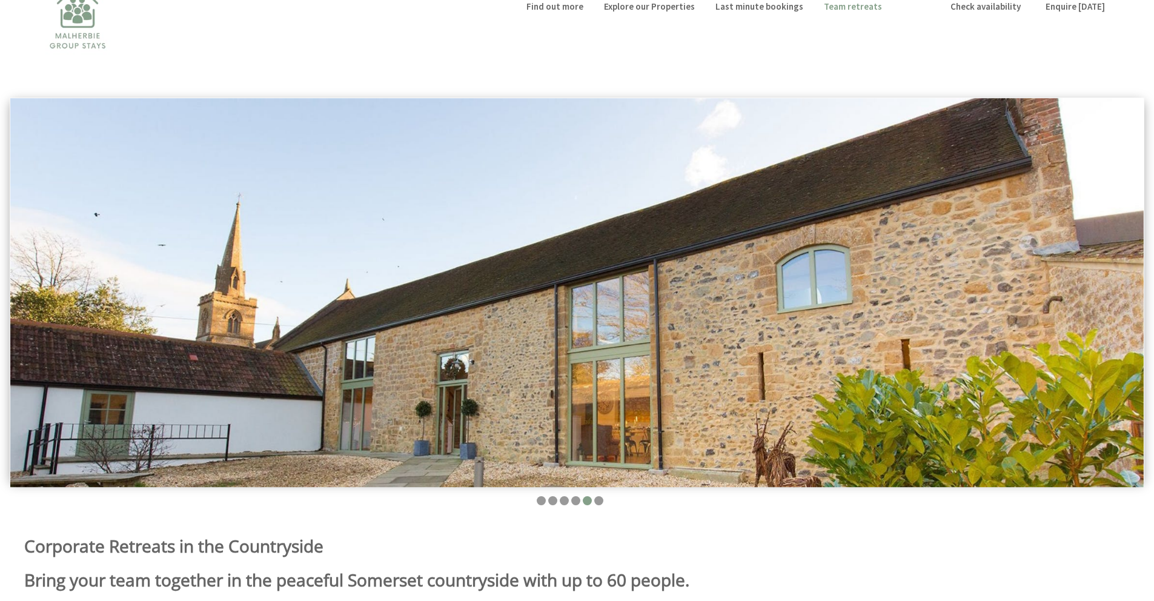
scroll to position [103, 0]
